Goal: Book appointment/travel/reservation

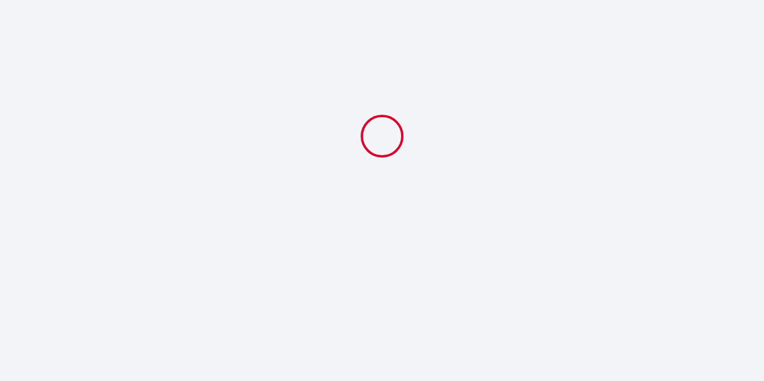
select select
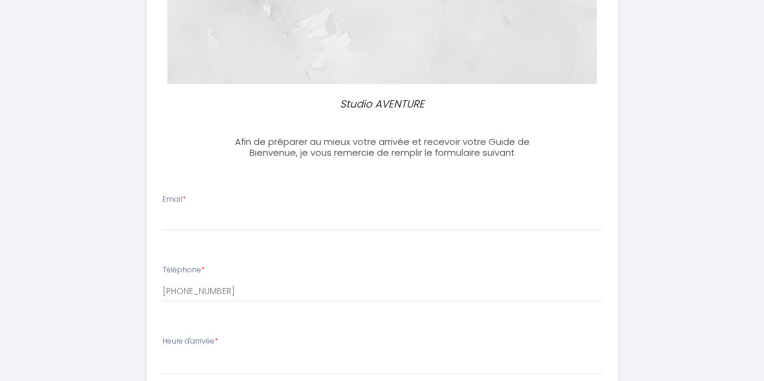
scroll to position [241, 0]
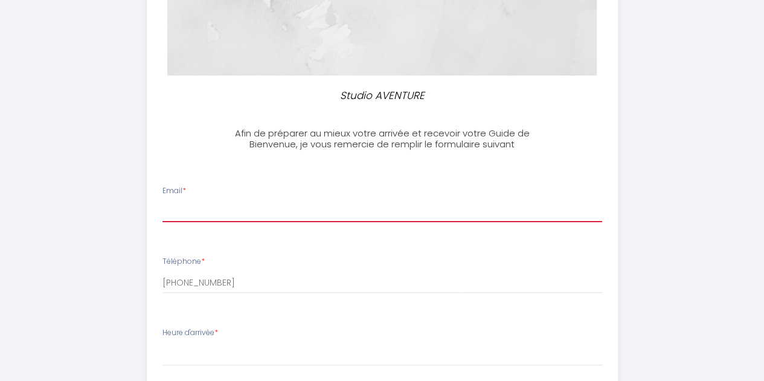
click at [207, 205] on input "Email *" at bounding box center [381, 211] width 439 height 22
type input "[EMAIL_ADDRESS][DOMAIN_NAME]"
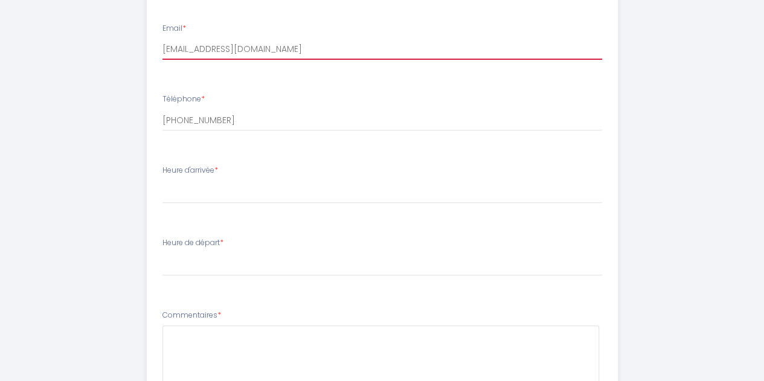
scroll to position [423, 0]
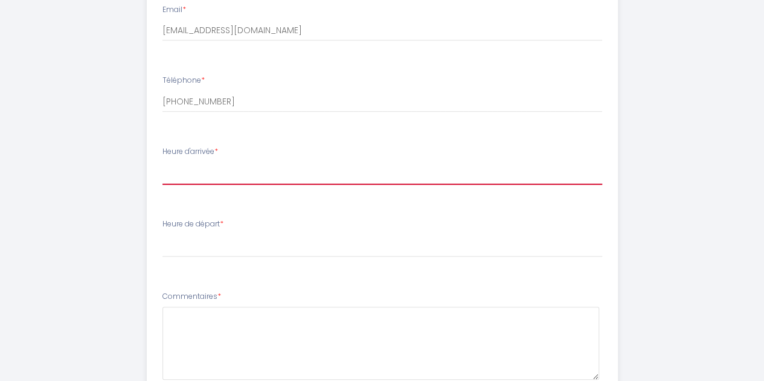
click at [251, 165] on select "15:00 15:30 16:00 16:30 17:00 17:30 18:00 18:30 19:00 19:30 20:00 20:30 21:00 2…" at bounding box center [381, 173] width 439 height 23
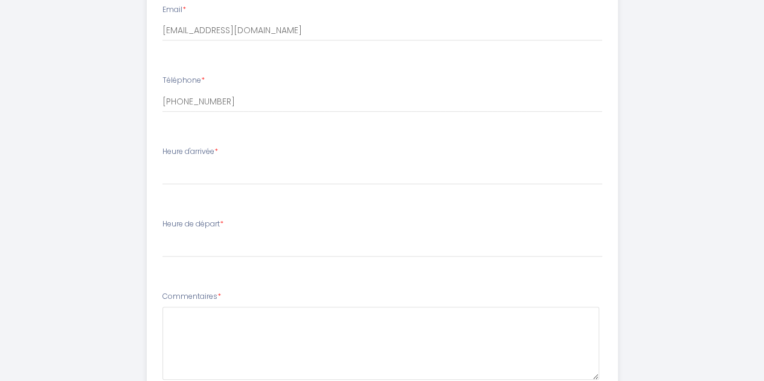
click at [718, 120] on div "Studio AVENTURE Afin de préparer au mieux votre arrivée et recevoir votre Guide…" at bounding box center [382, 90] width 706 height 1027
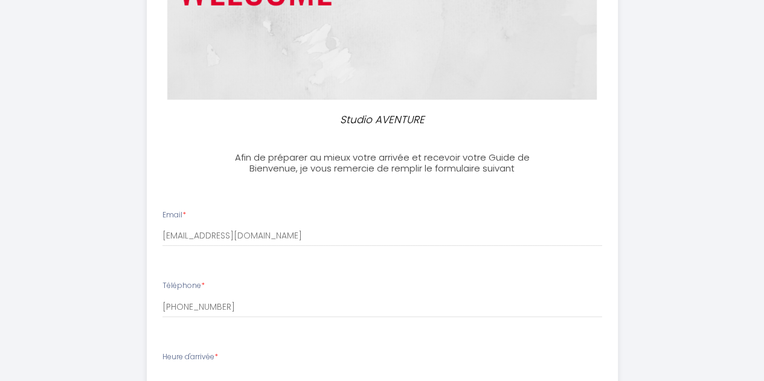
scroll to position [241, 0]
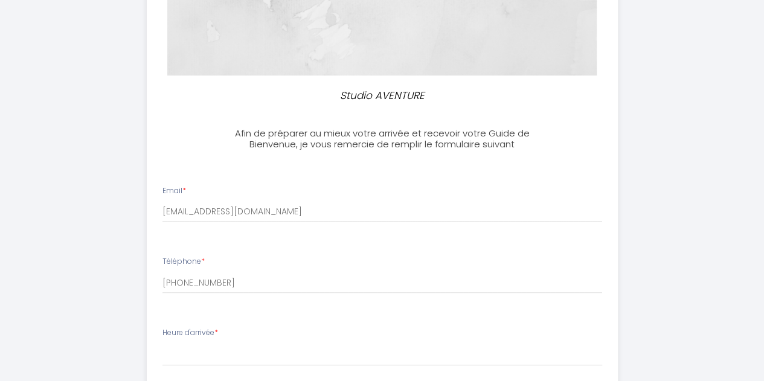
click at [264, 339] on div "Heure d'arrivée * 15:00 15:30 16:00 16:30 17:00 17:30 18:00 18:30 19:00 19:30 2…" at bounding box center [381, 346] width 439 height 39
click at [258, 343] on div "Heure d'arrivée * 15:00 15:30 16:00 16:30 17:00 17:30 18:00 18:30 19:00 19:30 2…" at bounding box center [381, 346] width 439 height 39
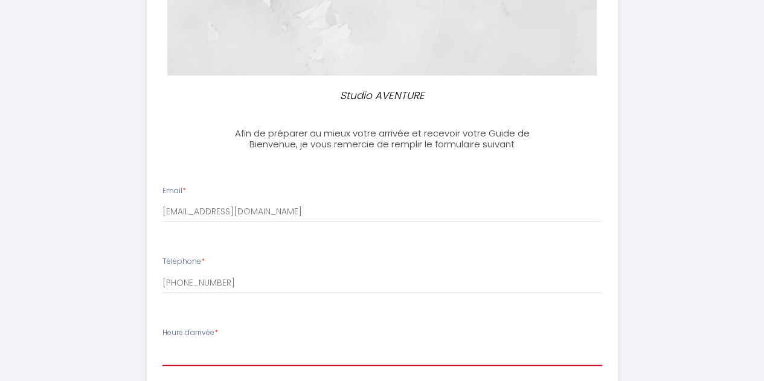
click at [244, 353] on select "15:00 15:30 16:00 16:30 17:00 17:30 18:00 18:30 19:00 19:30 20:00 20:30 21:00 2…" at bounding box center [381, 354] width 439 height 23
select select "21:00"
click at [162, 343] on select "15:00 15:30 16:00 16:30 17:00 17:30 18:00 18:30 19:00 19:30 20:00 20:30 21:00 2…" at bounding box center [381, 354] width 439 height 23
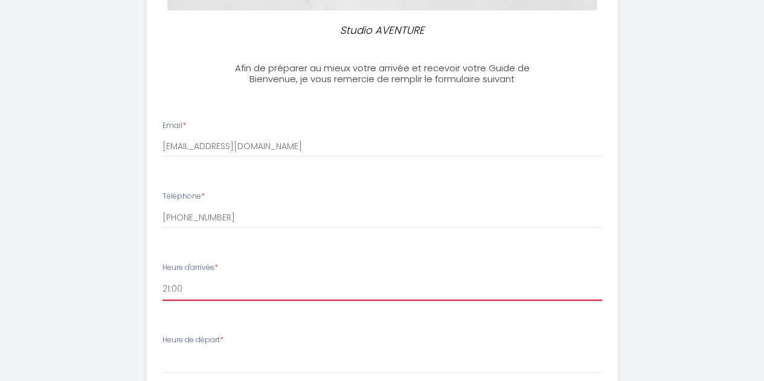
scroll to position [423, 0]
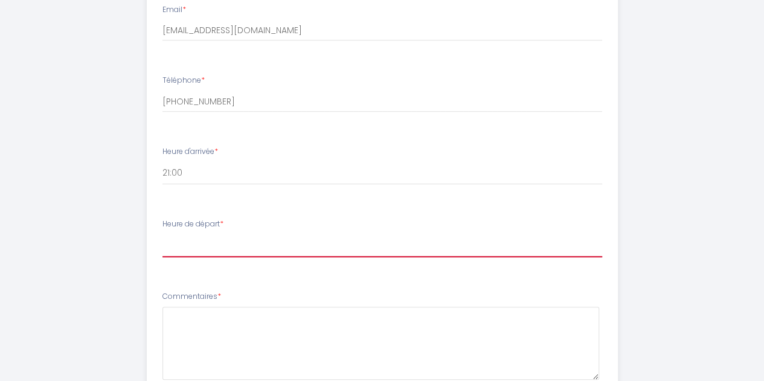
click at [228, 236] on select "00:00 00:30 01:00 01:30 02:00 02:30 03:00 03:30 04:00 04:30 05:00 05:30 06:00 0…" at bounding box center [381, 245] width 439 height 23
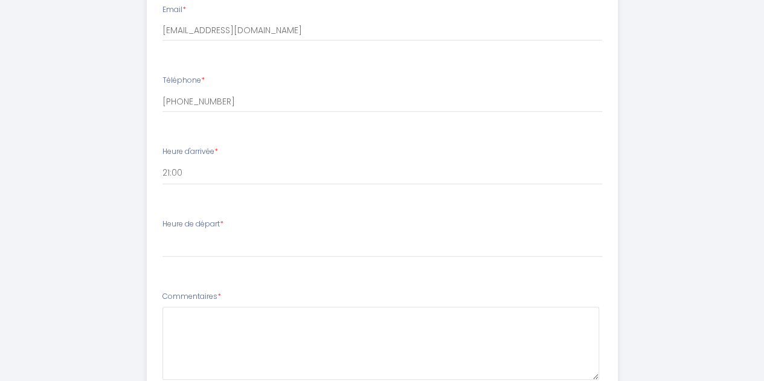
click at [715, 92] on div "Studio AVENTURE Afin de préparer au mieux votre arrivée et recevoir votre Guide…" at bounding box center [382, 90] width 706 height 1027
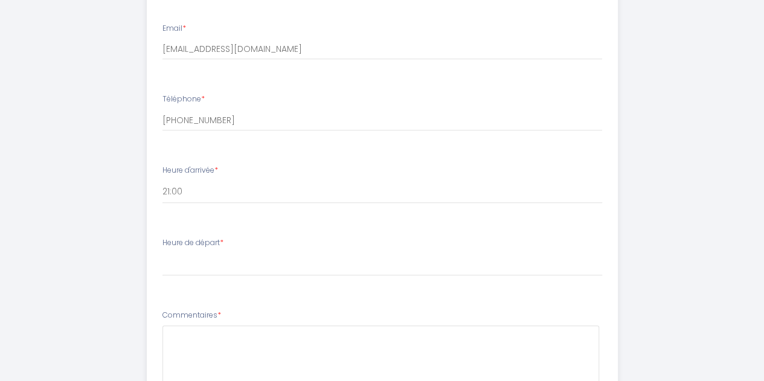
scroll to position [403, 0]
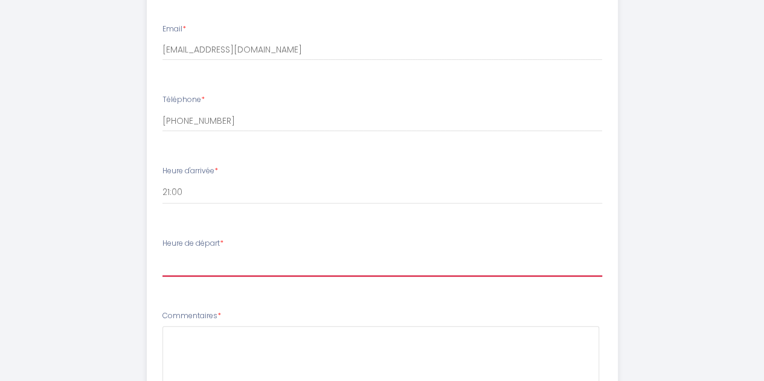
click at [212, 255] on select "00:00 00:30 01:00 01:30 02:00 02:30 03:00 03:30 04:00 04:30 05:00 05:30 06:00 0…" at bounding box center [381, 265] width 439 height 23
select select "10:00"
click at [162, 254] on select "00:00 00:30 01:00 01:30 02:00 02:30 03:00 03:30 04:00 04:30 05:00 05:30 06:00 0…" at bounding box center [381, 265] width 439 height 23
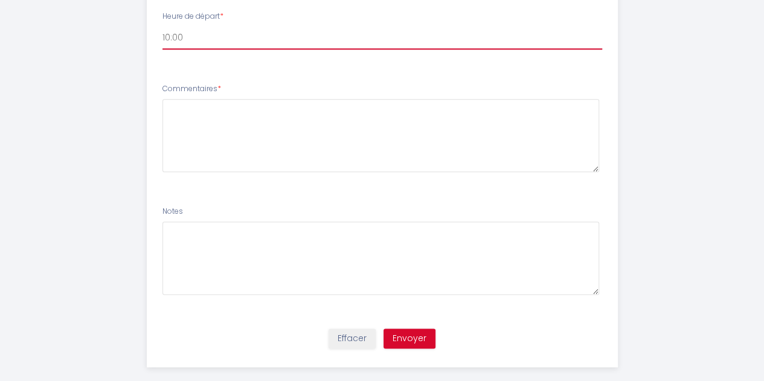
scroll to position [645, 0]
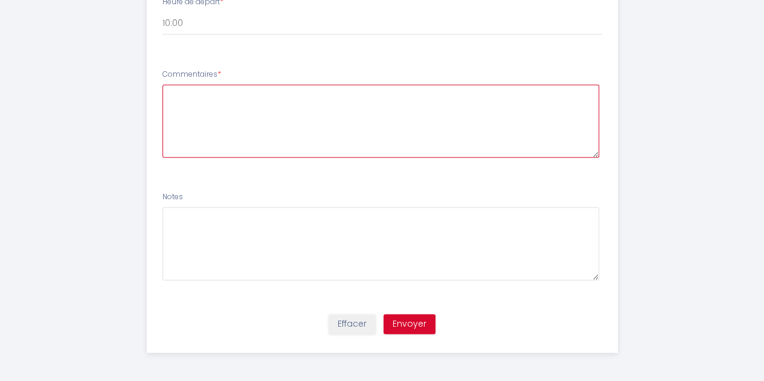
click at [198, 96] on textarea at bounding box center [380, 121] width 436 height 73
click at [252, 107] on textarea at bounding box center [380, 121] width 436 height 73
paste textarea "Bonjour, Je loue votre logement afin de participer à une formation professionne…"
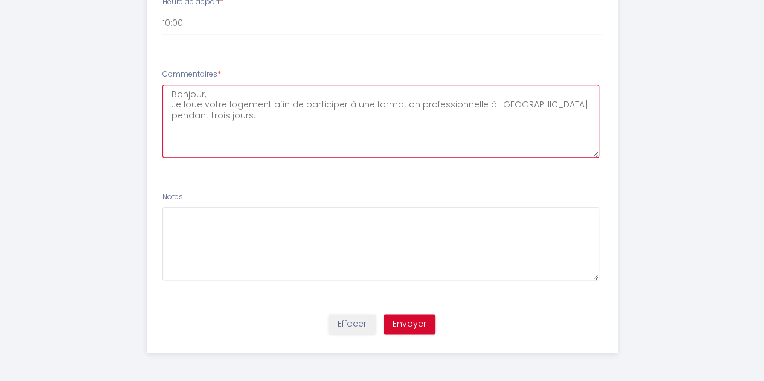
type textarea "Bonjour, Je loue votre logement afin de participer à une formation professionne…"
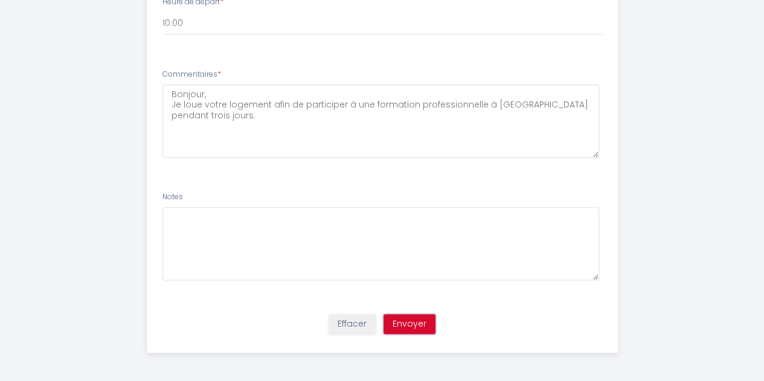
click at [395, 325] on button "Envoyer" at bounding box center [409, 324] width 52 height 21
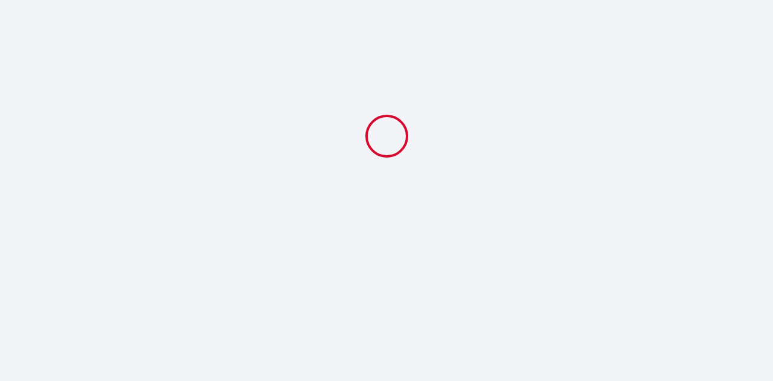
select select "21:00"
select select "10:00"
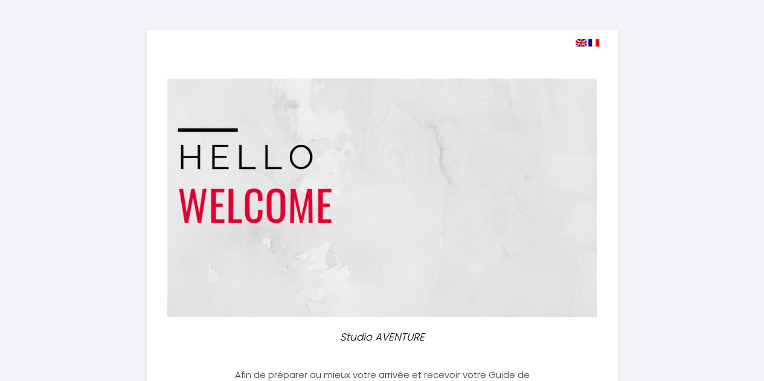
scroll to position [4, 0]
